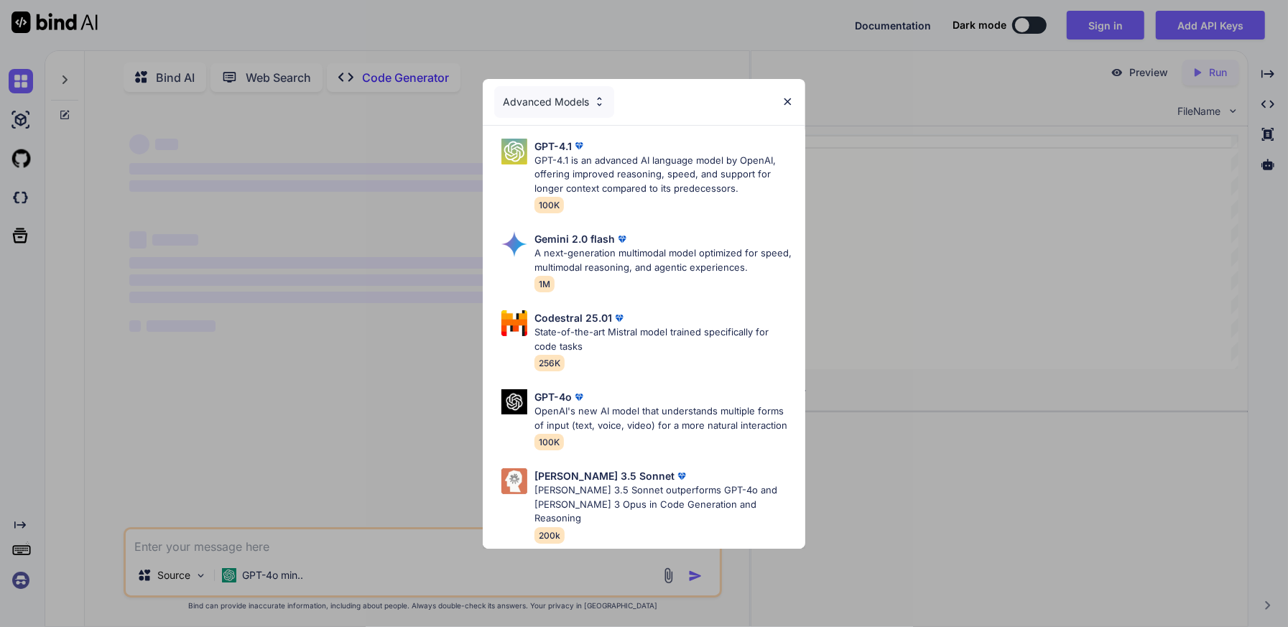
click at [787, 104] on img at bounding box center [788, 102] width 12 height 12
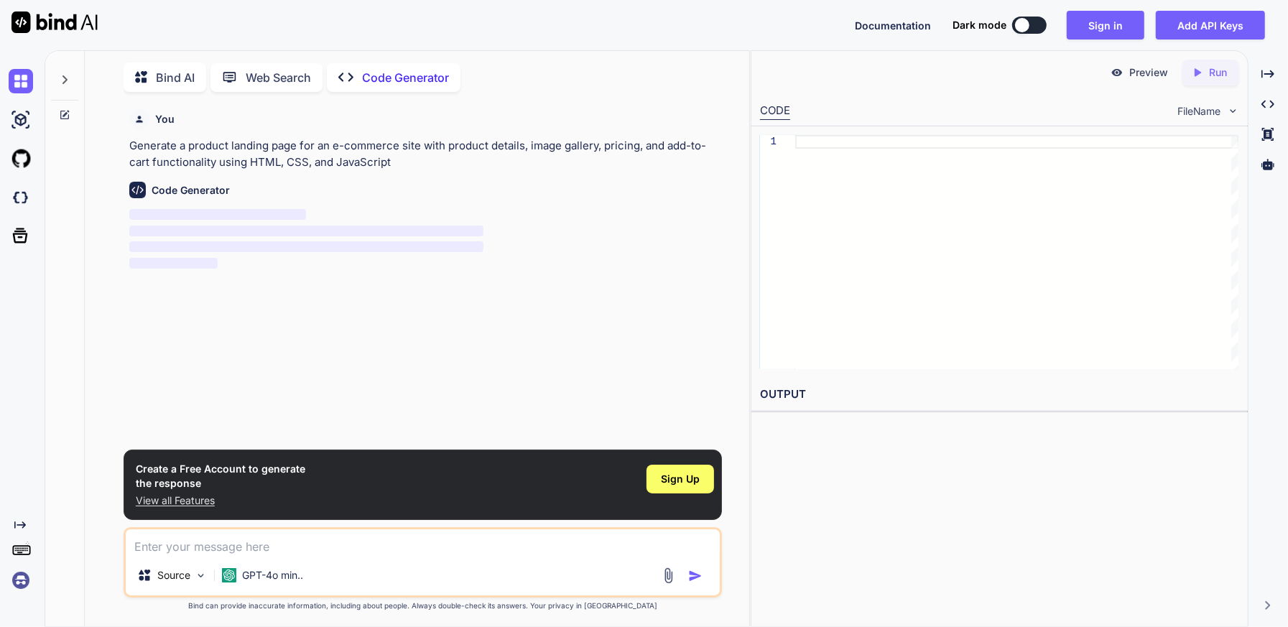
scroll to position [5, 0]
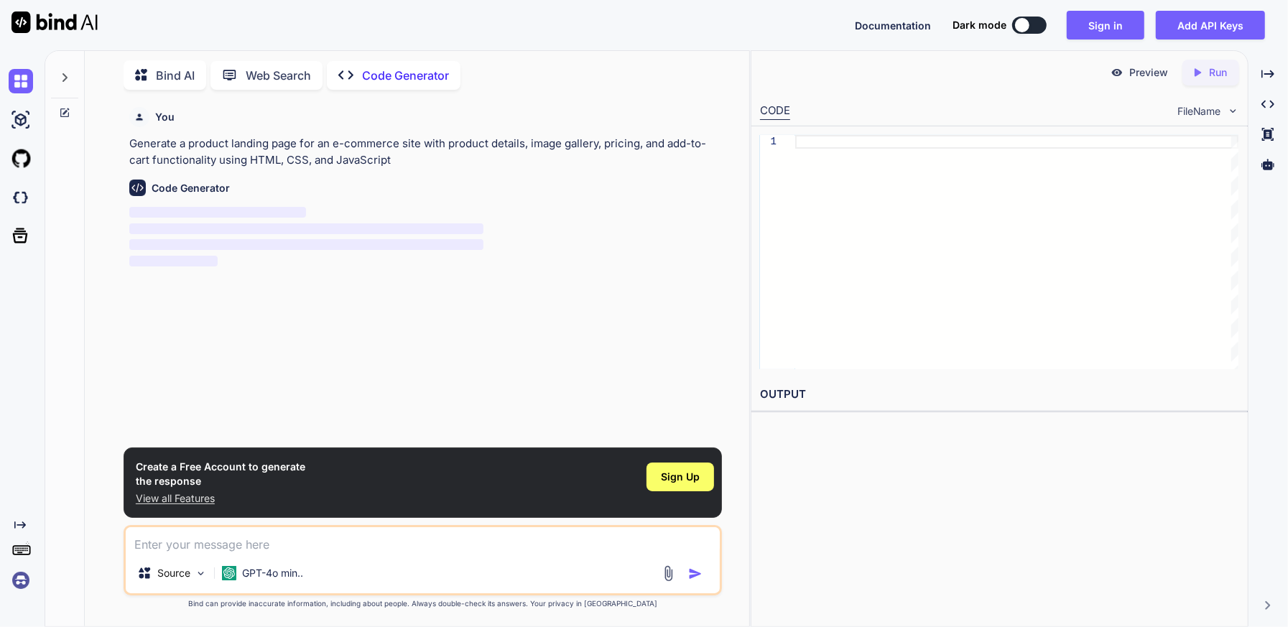
type textarea "x"
click at [211, 546] on textarea at bounding box center [423, 540] width 594 height 26
paste textarea "create a single page html with max width of 1024px to host a4 monochrome and co…"
type textarea "create a single page html with max width of 1024px to host a4 monochrome and co…"
type textarea "x"
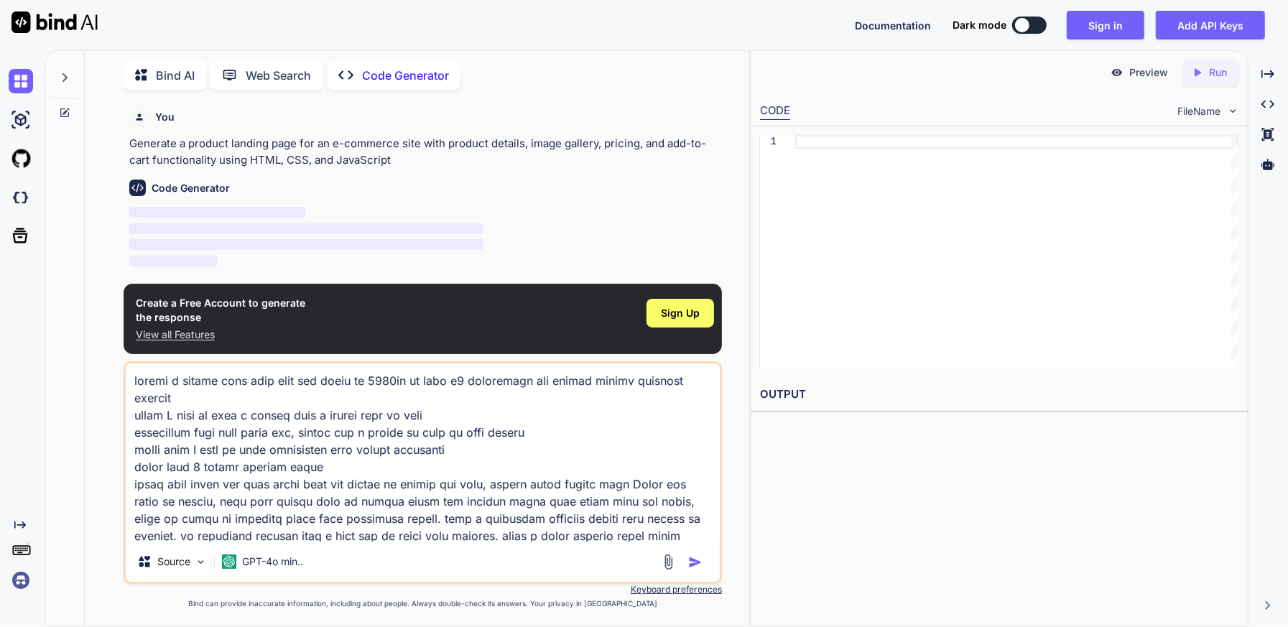
scroll to position [122, 0]
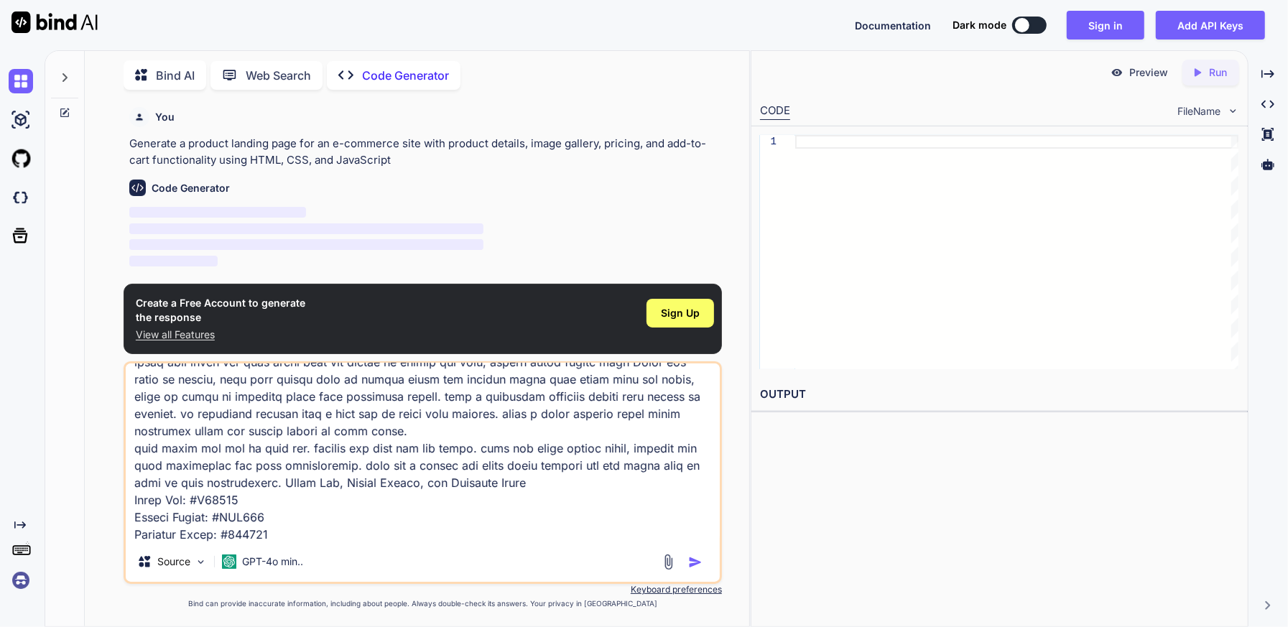
type textarea "create a single page html with max width of 1024px to host a4 monochrome and co…"
click at [694, 557] on img "button" at bounding box center [695, 562] width 14 height 14
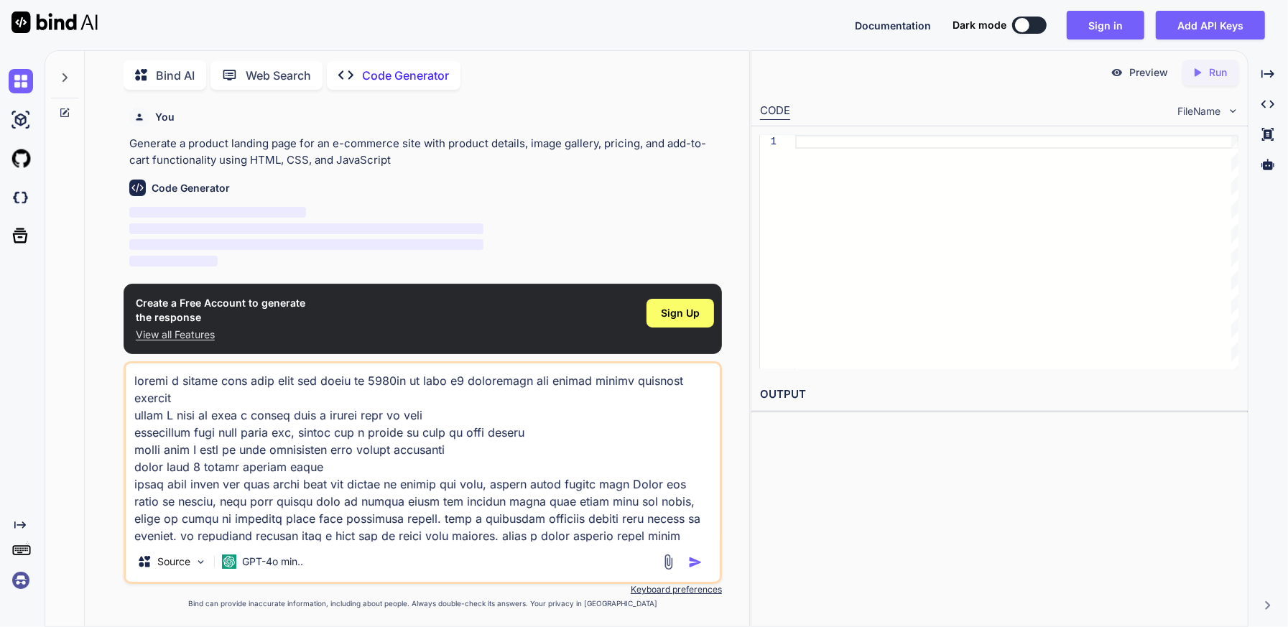
scroll to position [119, 0]
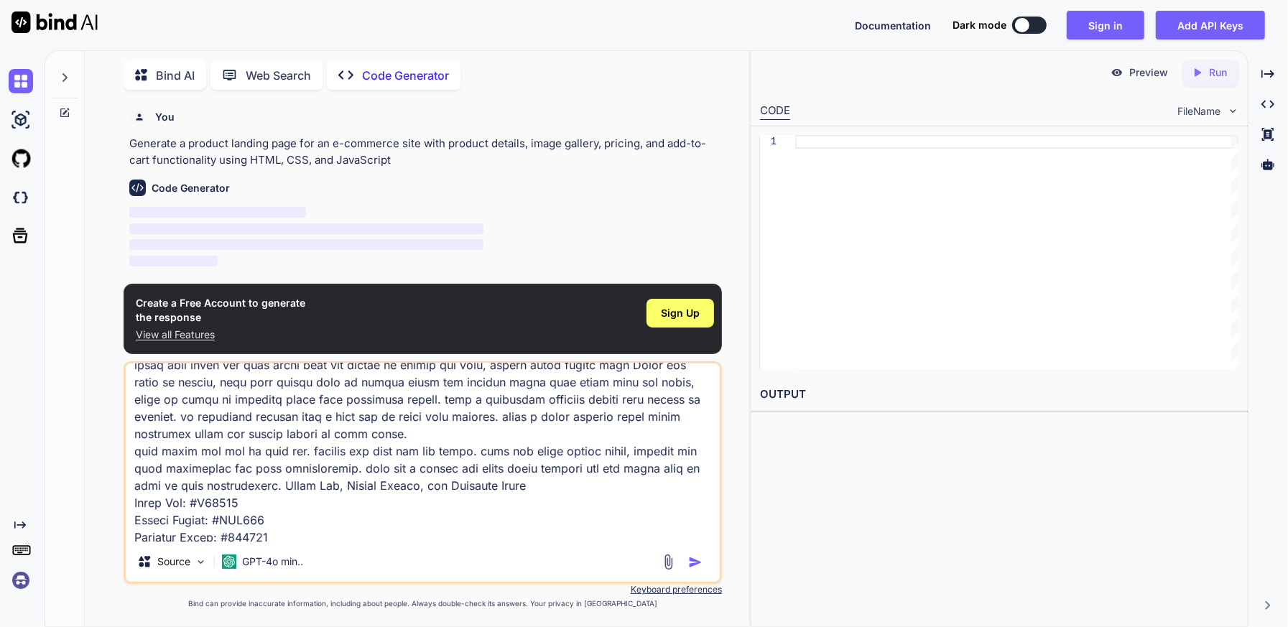
click at [700, 560] on img "button" at bounding box center [695, 562] width 14 height 14
click at [447, 425] on textarea at bounding box center [423, 453] width 594 height 178
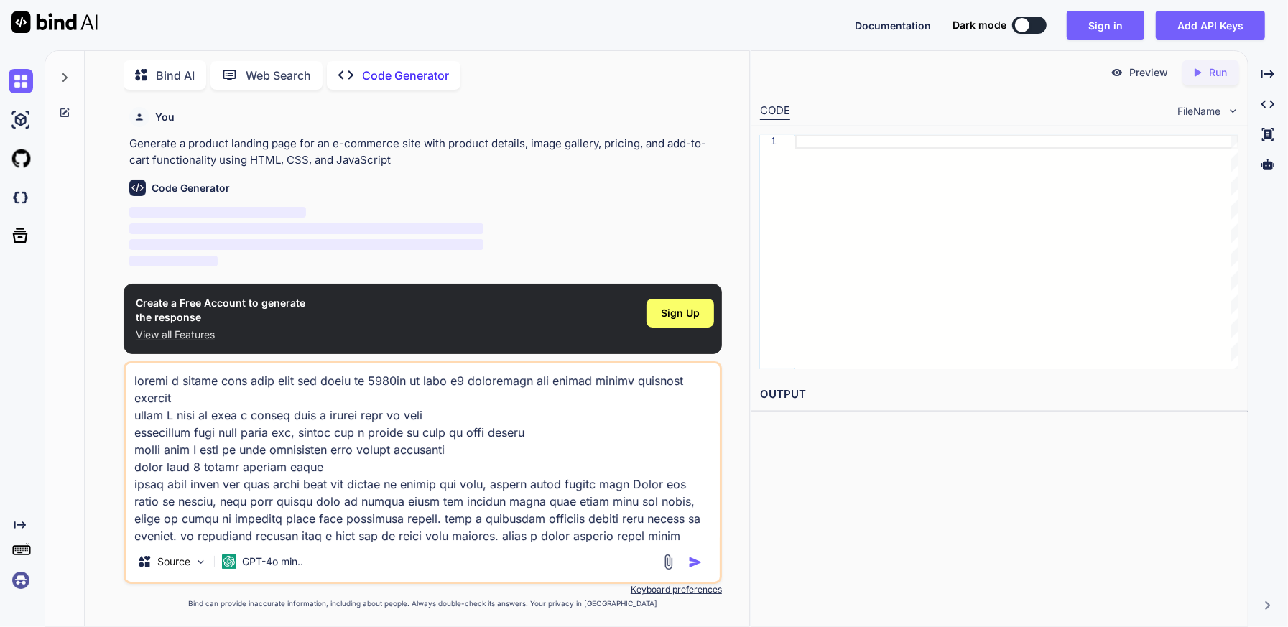
click at [454, 496] on textarea at bounding box center [423, 453] width 594 height 178
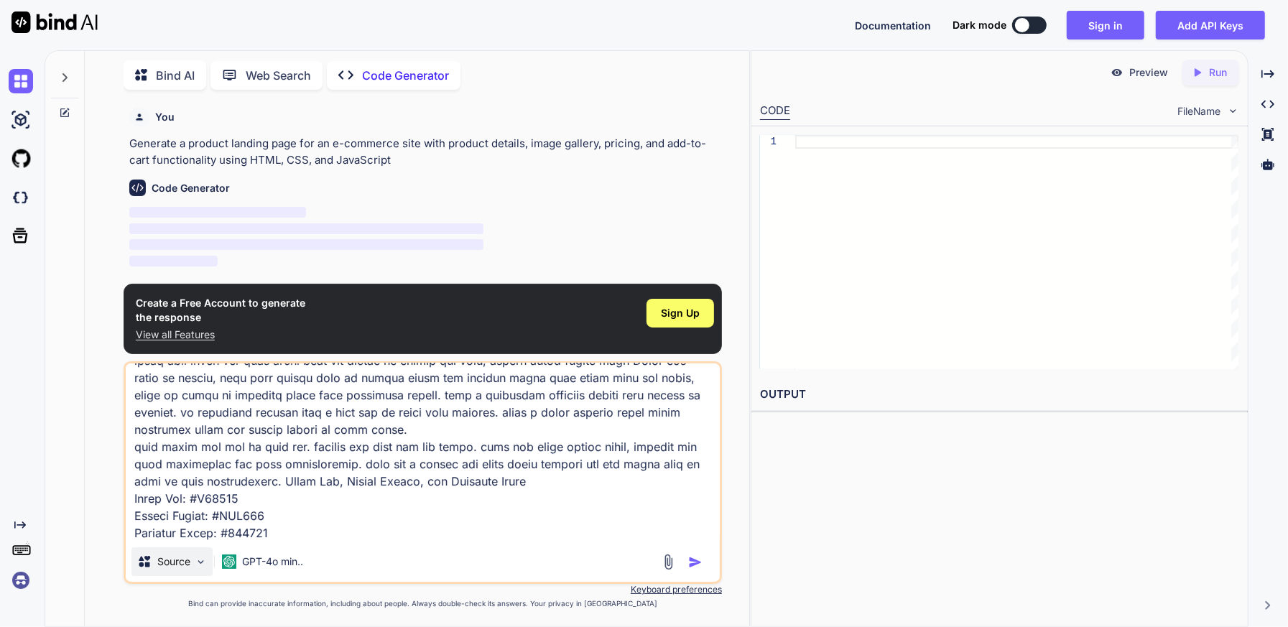
click at [198, 560] on img at bounding box center [201, 562] width 12 height 12
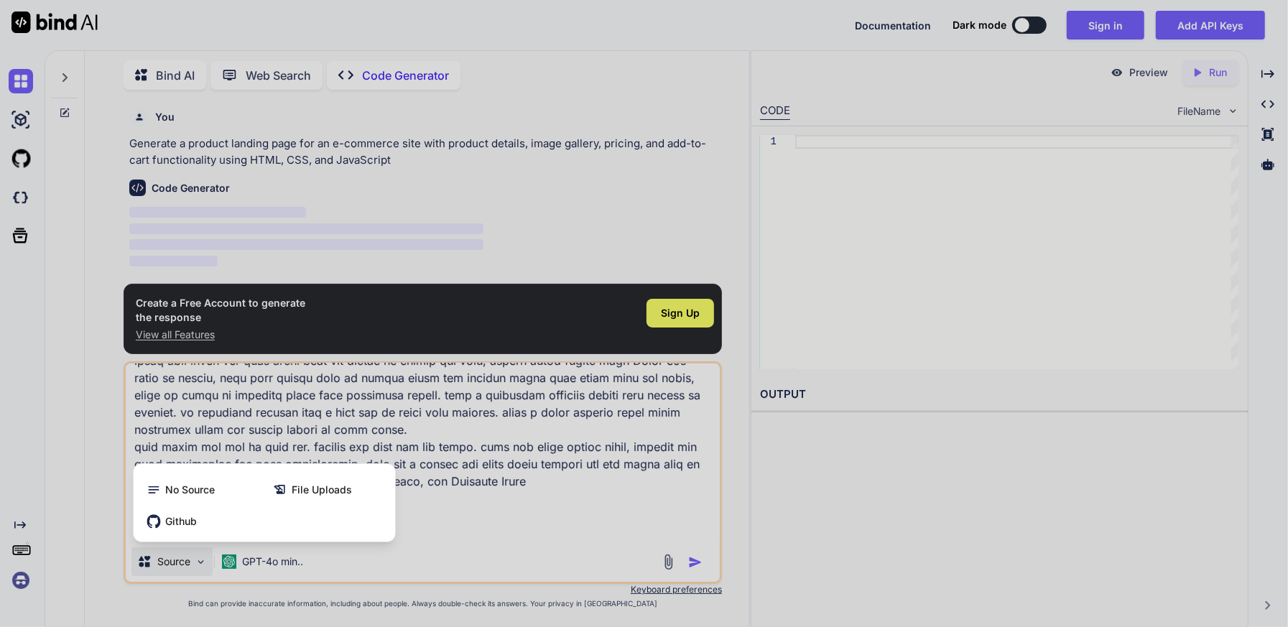
click at [198, 560] on div at bounding box center [644, 313] width 1288 height 627
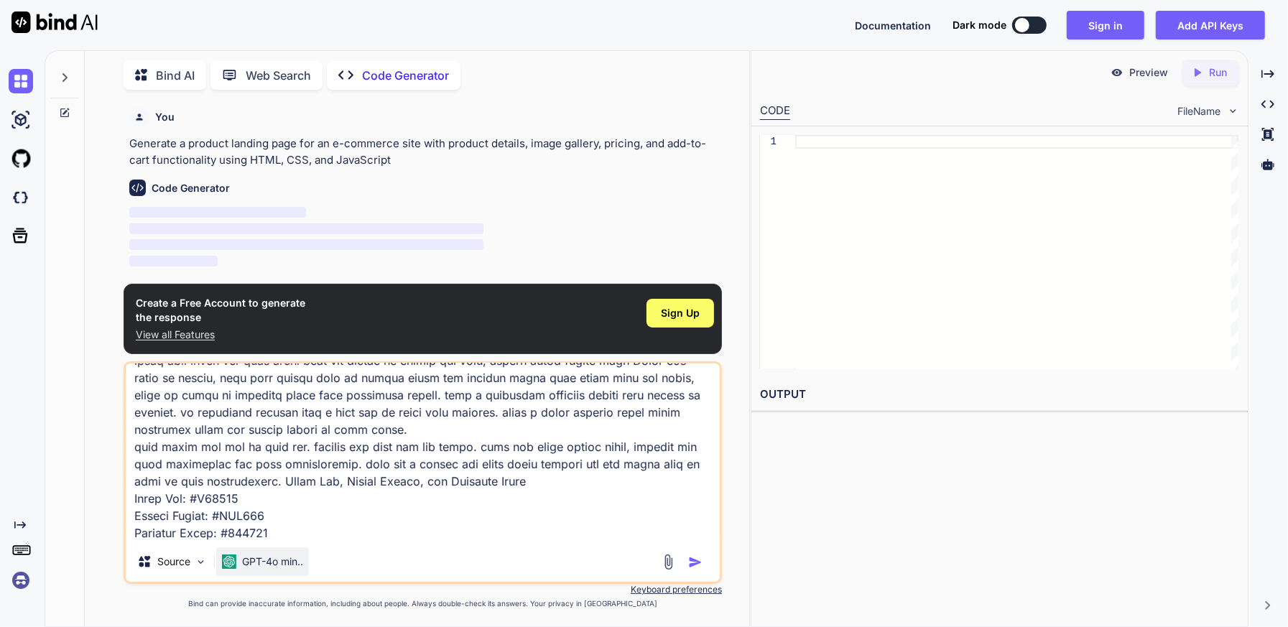
click at [290, 560] on p "GPT-4o min.." at bounding box center [272, 562] width 61 height 14
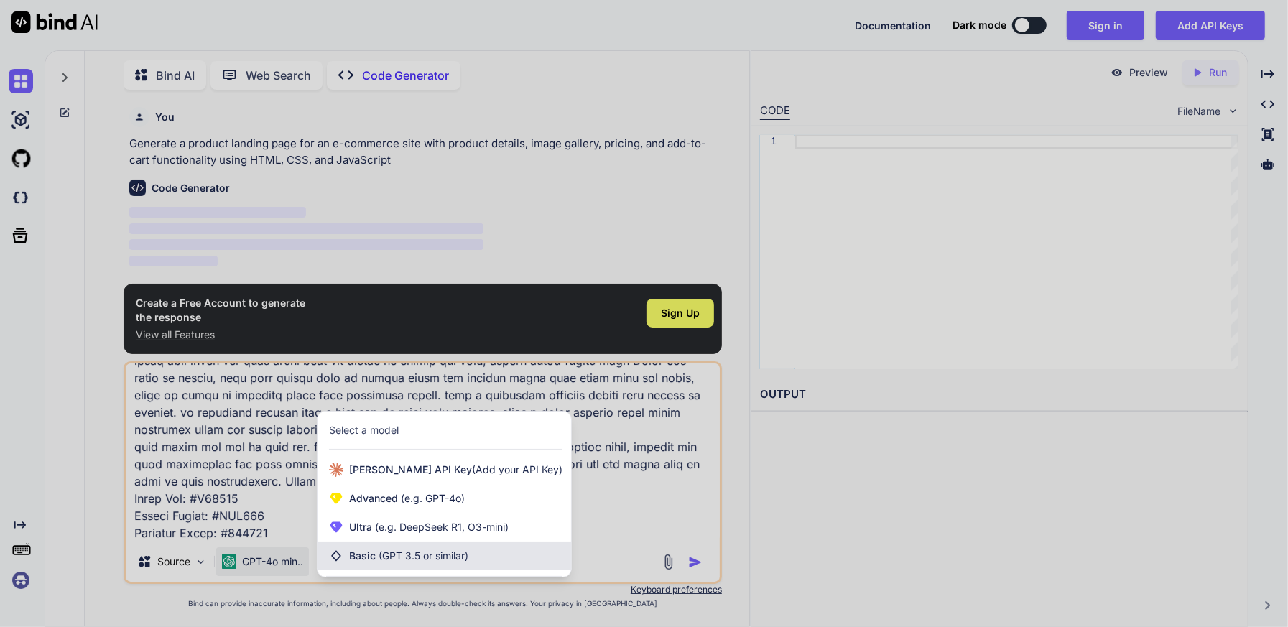
click at [404, 558] on span "(GPT 3.5 or similar)" at bounding box center [424, 556] width 90 height 12
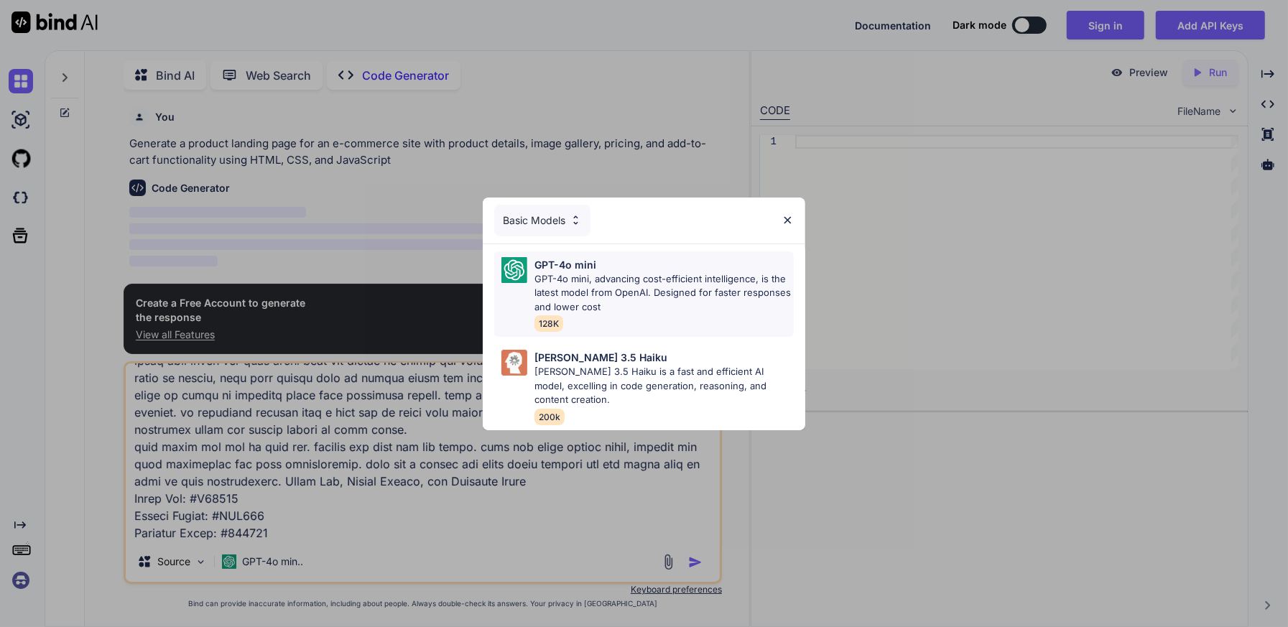
click at [698, 296] on p "GPT-4o mini, advancing cost-efficient intelligence, is the latest model from Op…" at bounding box center [663, 293] width 259 height 42
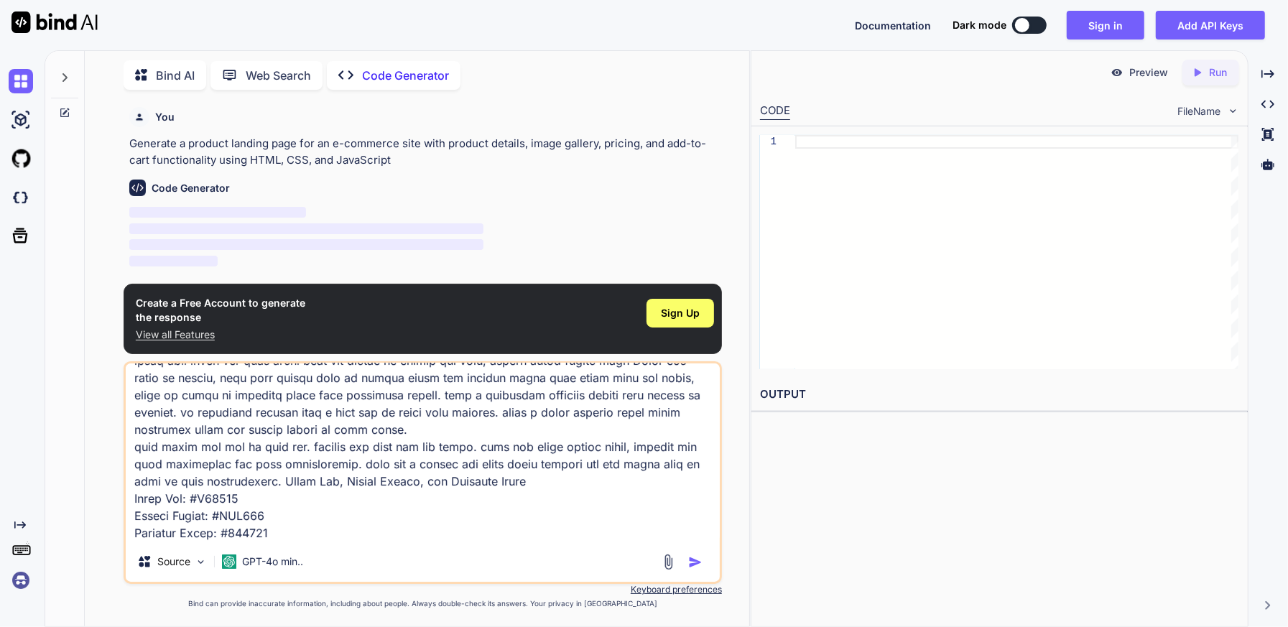
click at [690, 563] on img "button" at bounding box center [695, 562] width 14 height 14
click at [943, 137] on div at bounding box center [1016, 252] width 443 height 234
click at [922, 450] on div "Preview Created with Pixso. Run CODE FileName 1 OUTPUT" at bounding box center [999, 338] width 497 height 577
